Goal: Information Seeking & Learning: Find specific fact

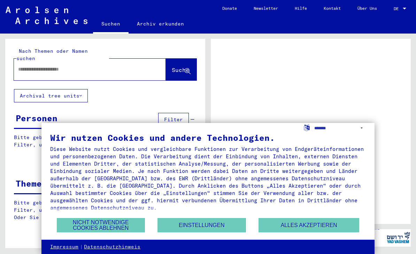
click at [318, 229] on button "Alles akzeptieren" at bounding box center [309, 225] width 101 height 14
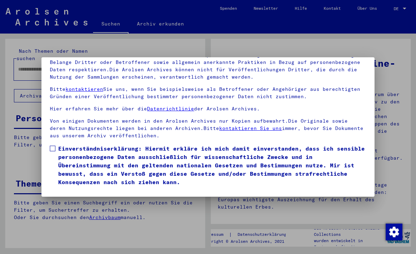
scroll to position [75, 0]
click at [55, 144] on label "Einverständniserklärung: Hiermit erkläre ich mich damit einverstanden, dass ich…" at bounding box center [208, 165] width 316 height 42
click at [90, 189] on button "Ich stimme zu" at bounding box center [76, 195] width 53 height 13
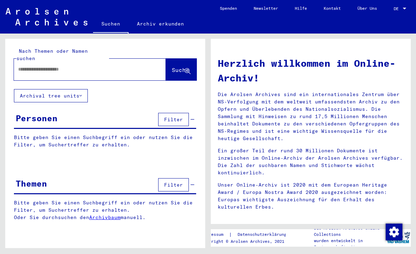
click at [102, 66] on input "text" at bounding box center [81, 69] width 127 height 7
click at [177, 66] on span "Suche" at bounding box center [180, 69] width 17 height 7
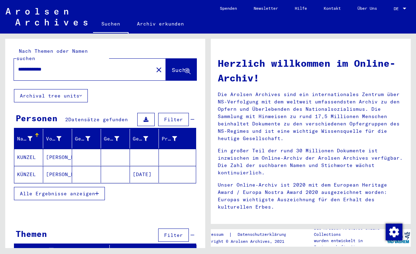
click at [34, 152] on mat-cell "KUNZEL" at bounding box center [28, 157] width 29 height 17
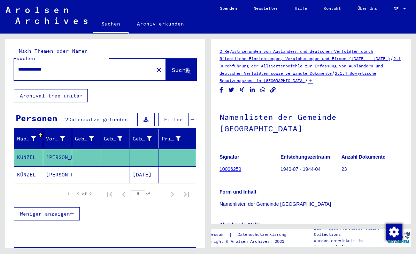
click at [26, 169] on mat-cell "KÜNZEL" at bounding box center [28, 174] width 29 height 17
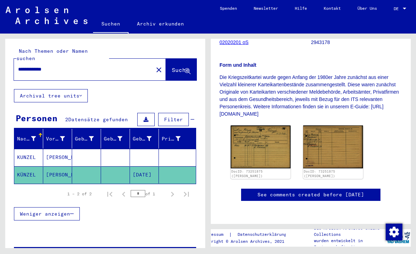
scroll to position [127, 0]
click at [283, 152] on img at bounding box center [261, 146] width 60 height 43
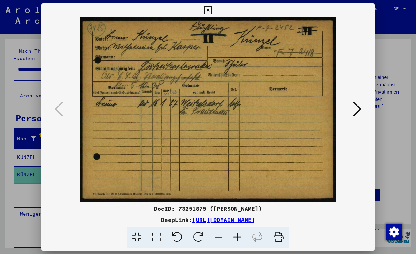
click at [355, 106] on icon at bounding box center [357, 108] width 8 height 17
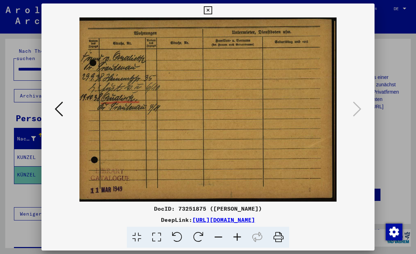
click at [214, 11] on button at bounding box center [208, 10] width 12 height 14
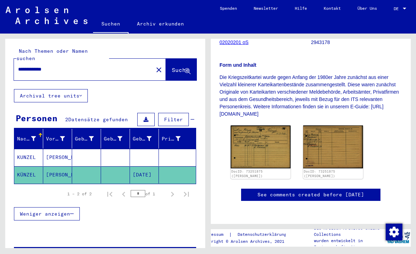
click at [36, 66] on input "**********" at bounding box center [83, 69] width 131 height 7
click at [182, 66] on span "Suche" at bounding box center [180, 69] width 17 height 7
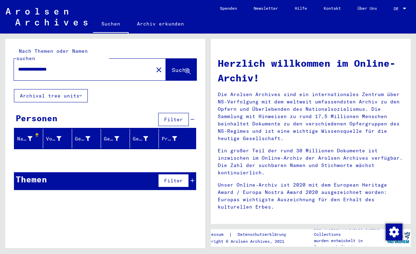
click at [46, 66] on input "**********" at bounding box center [81, 69] width 127 height 7
type input "**********"
click at [188, 68] on button "Suche" at bounding box center [181, 70] width 31 height 22
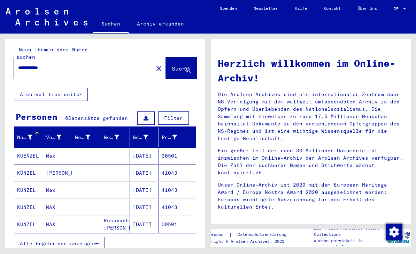
scroll to position [2, 0]
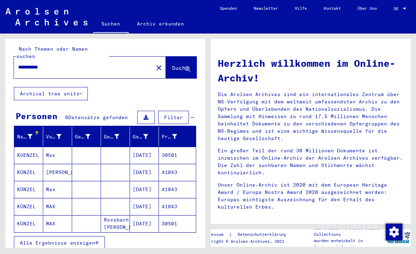
click at [153, 147] on mat-cell "[DATE]" at bounding box center [144, 154] width 29 height 17
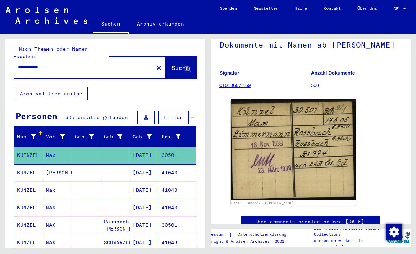
scroll to position [51, 0]
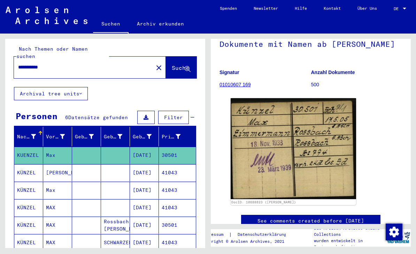
click at [338, 147] on img at bounding box center [294, 148] width 126 height 101
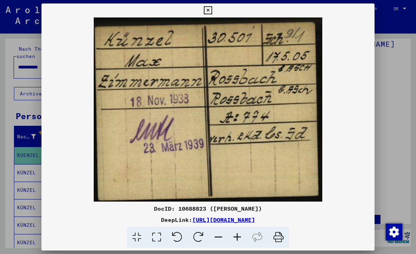
click at [214, 14] on button at bounding box center [208, 10] width 12 height 14
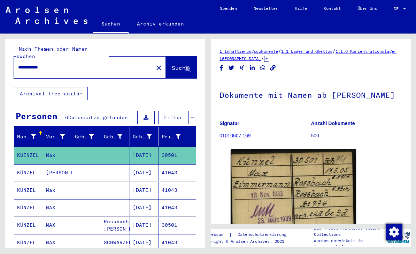
scroll to position [0, 0]
click at [240, 133] on link "01010607 169" at bounding box center [235, 136] width 31 height 6
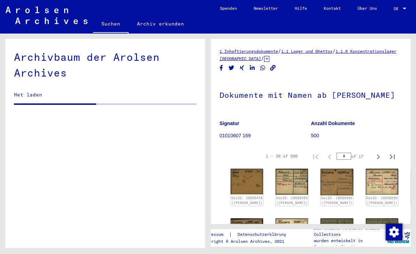
scroll to position [5343, 0]
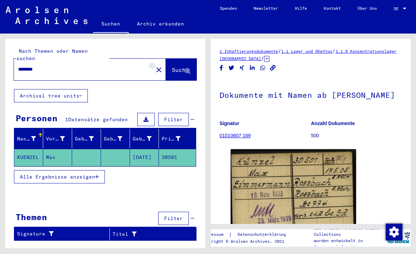
click at [155, 66] on mat-icon "close" at bounding box center [159, 70] width 8 height 8
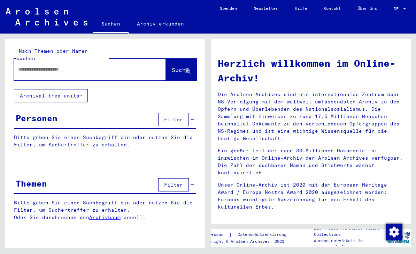
click at [119, 66] on input "text" at bounding box center [81, 69] width 127 height 7
click at [181, 66] on span "Suche" at bounding box center [180, 69] width 17 height 7
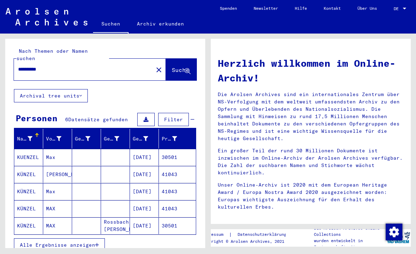
click at [26, 217] on mat-cell "KÜNZEL" at bounding box center [28, 225] width 29 height 17
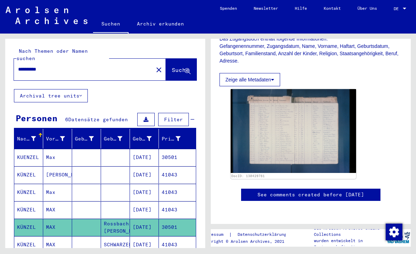
scroll to position [171, 0]
click at [324, 118] on img at bounding box center [294, 131] width 126 height 84
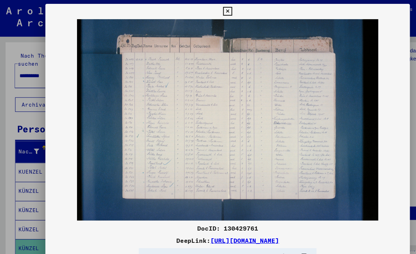
click at [212, 12] on icon at bounding box center [208, 10] width 8 height 8
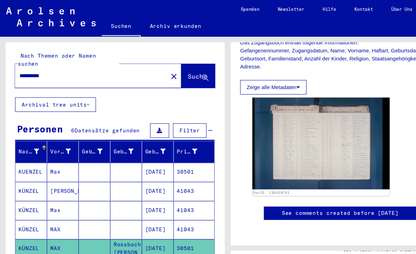
click at [28, 66] on input "**********" at bounding box center [83, 69] width 131 height 7
click at [32, 66] on input "**********" at bounding box center [83, 69] width 131 height 7
click at [180, 66] on span "Suche" at bounding box center [180, 69] width 17 height 7
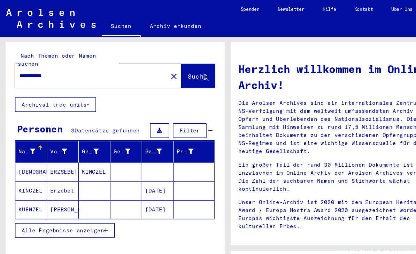
scroll to position [16, 0]
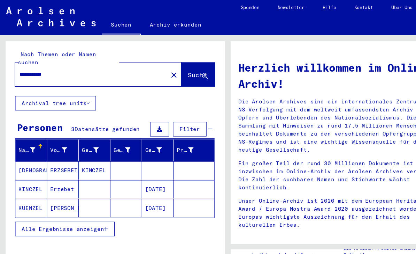
click at [34, 66] on input "**********" at bounding box center [81, 69] width 127 height 7
click at [120, 66] on input "**********" at bounding box center [81, 69] width 127 height 7
type input "**********"
click at [185, 66] on span "Suche" at bounding box center [180, 69] width 17 height 7
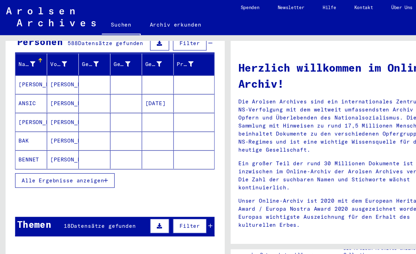
scroll to position [77, 0]
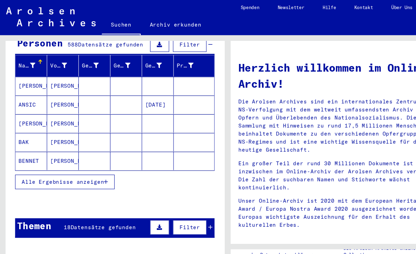
click at [102, 161] on button "Alle Ergebnisse anzeigen" at bounding box center [59, 167] width 91 height 13
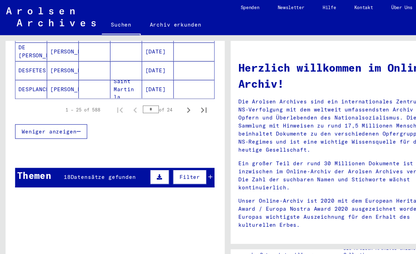
scroll to position [487, 0]
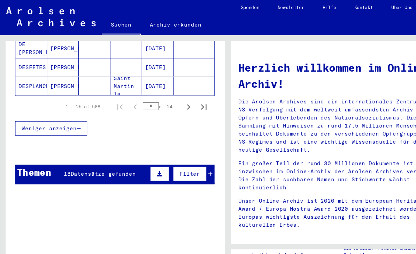
click at [173, 97] on icon "Next page" at bounding box center [172, 99] width 3 height 5
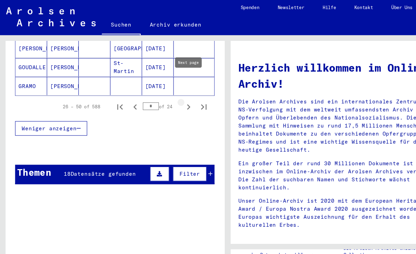
click at [172, 94] on icon "Next page" at bounding box center [173, 99] width 10 height 10
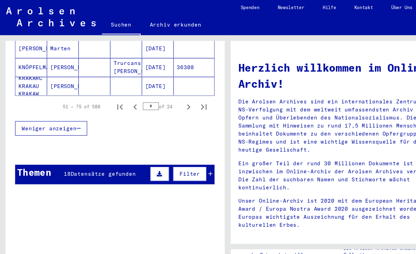
click at [173, 94] on icon "Next page" at bounding box center [173, 99] width 10 height 10
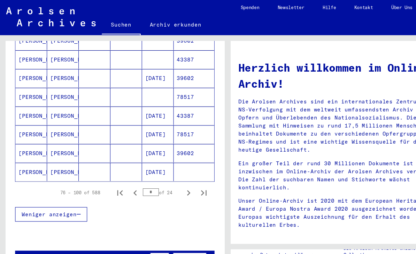
scroll to position [413, 0]
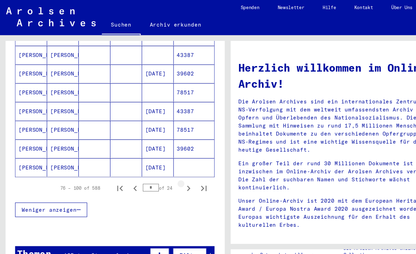
click at [175, 168] on icon "Next page" at bounding box center [173, 173] width 10 height 10
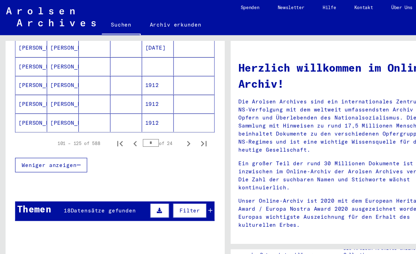
scroll to position [459, 0]
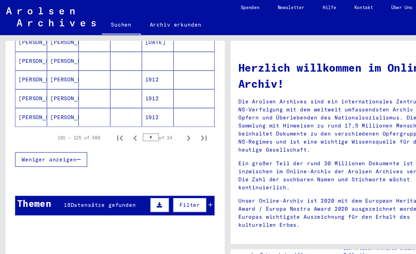
click at [175, 122] on icon "Next page" at bounding box center [173, 127] width 10 height 10
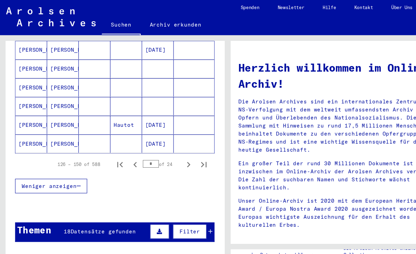
scroll to position [429, 0]
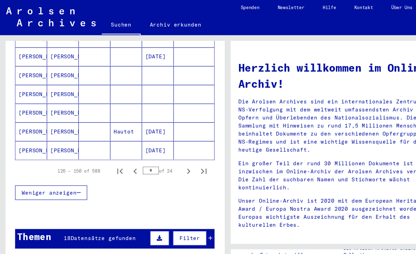
click at [173, 153] on icon "Next page" at bounding box center [173, 158] width 10 height 10
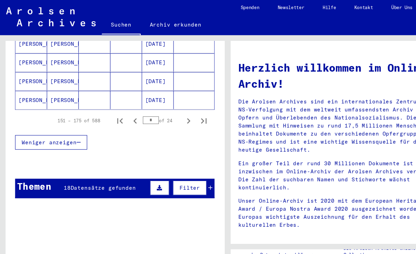
scroll to position [483, 0]
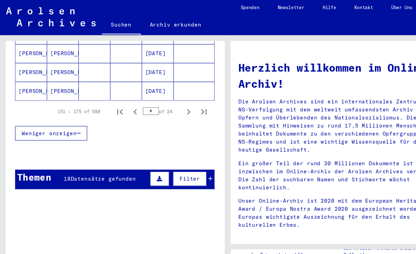
click at [175, 99] on icon "Next page" at bounding box center [173, 104] width 10 height 10
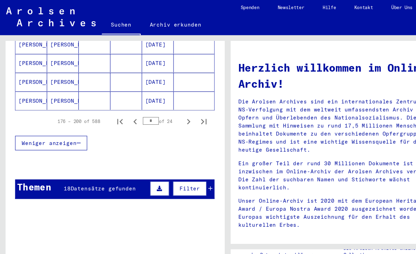
scroll to position [477, 0]
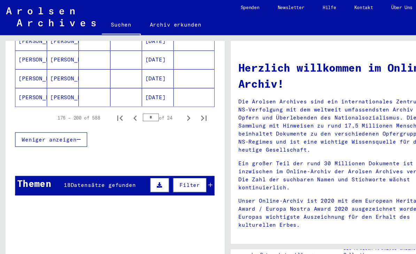
click at [174, 104] on icon "Next page" at bounding box center [173, 109] width 10 height 10
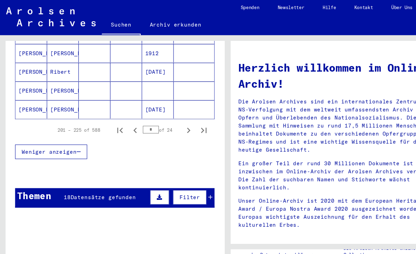
scroll to position [465, 0]
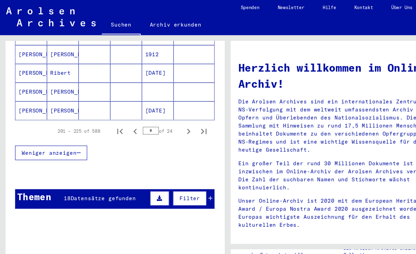
click at [174, 117] on icon "Next page" at bounding box center [173, 122] width 10 height 10
type input "**"
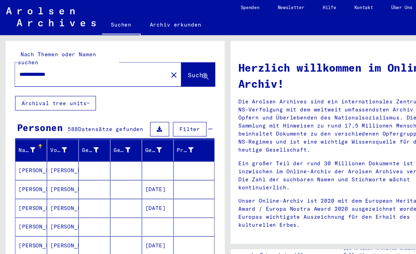
scroll to position [0, 0]
click at [155, 66] on mat-icon "close" at bounding box center [159, 70] width 8 height 8
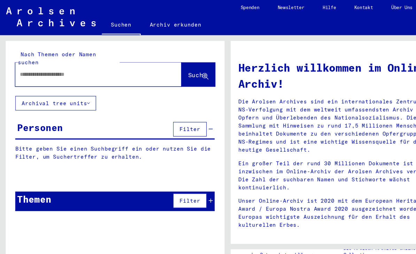
click at [97, 61] on div at bounding box center [79, 69] width 131 height 16
click at [102, 66] on input "text" at bounding box center [81, 69] width 127 height 7
click at [181, 66] on span "Suche" at bounding box center [180, 69] width 17 height 7
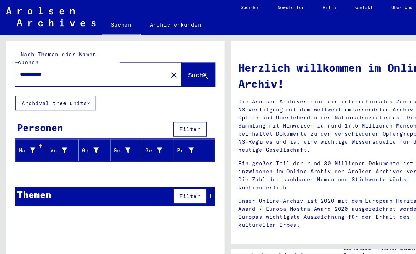
click at [35, 66] on input "**********" at bounding box center [81, 69] width 127 height 7
type input "*****"
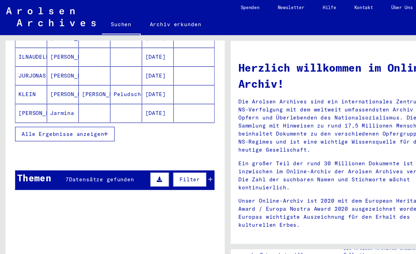
scroll to position [121, 0]
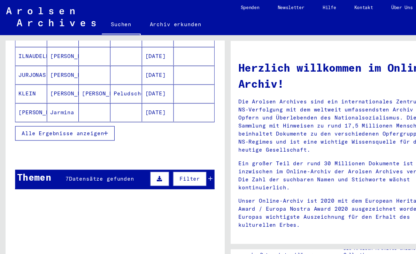
click at [28, 120] on span "Alle Ergebnisse anzeigen" at bounding box center [57, 123] width 75 height 6
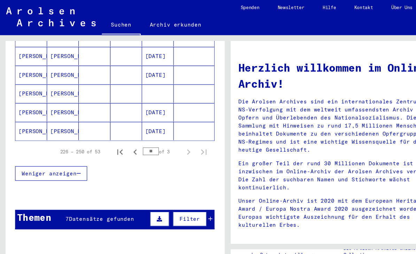
scroll to position [435, 0]
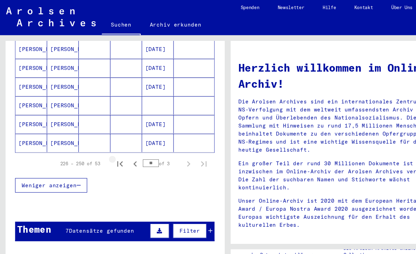
click at [112, 149] on icon "First page" at bounding box center [109, 151] width 5 height 5
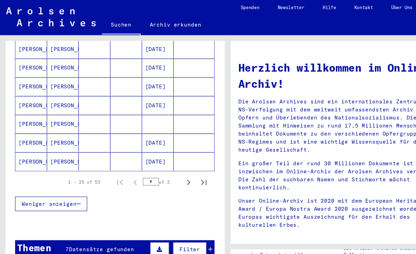
scroll to position [433, 0]
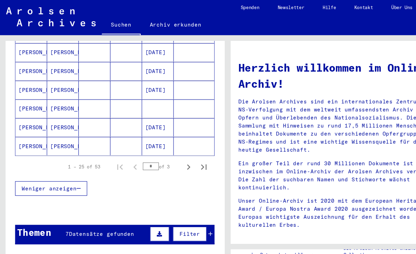
click at [171, 149] on icon "Next page" at bounding box center [173, 154] width 10 height 10
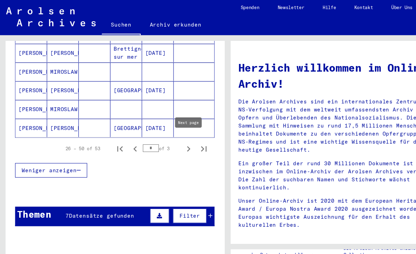
scroll to position [456, 0]
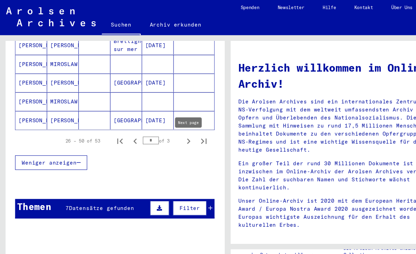
click at [172, 125] on icon "Next page" at bounding box center [173, 130] width 10 height 10
type input "*"
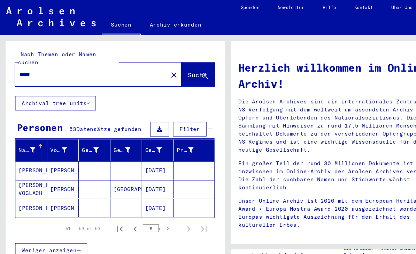
scroll to position [0, 0]
click at [155, 66] on mat-icon "close" at bounding box center [159, 70] width 8 height 8
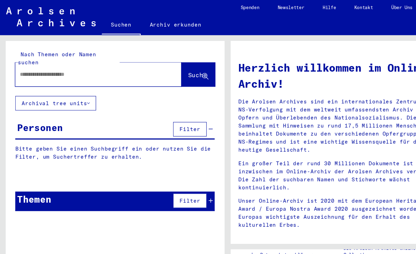
click at [36, 66] on input "text" at bounding box center [81, 69] width 127 height 7
type input "******"
click at [187, 68] on icon at bounding box center [188, 71] width 6 height 6
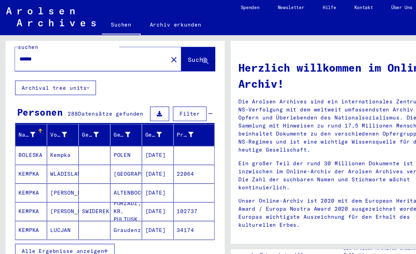
scroll to position [16, 0]
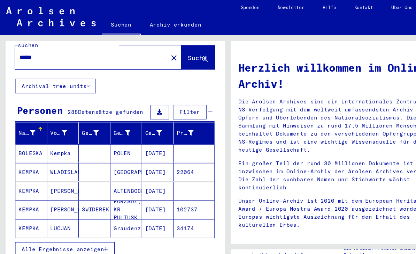
click at [41, 226] on span "Alle Ergebnisse anzeigen" at bounding box center [57, 229] width 75 height 6
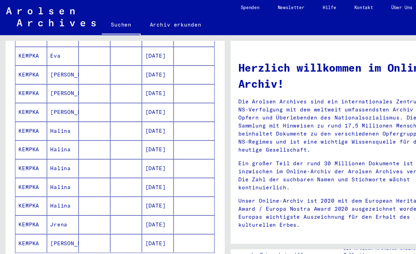
scroll to position [344, 0]
click at [126, 238] on icon "Previous page" at bounding box center [124, 243] width 10 height 10
type input "*"
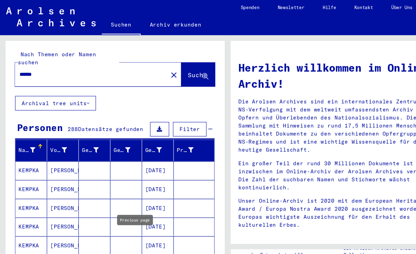
scroll to position [0, 0]
click at [18, 66] on input "******" at bounding box center [81, 69] width 127 height 7
type input "**********"
